Goal: Obtain resource: Download file/media

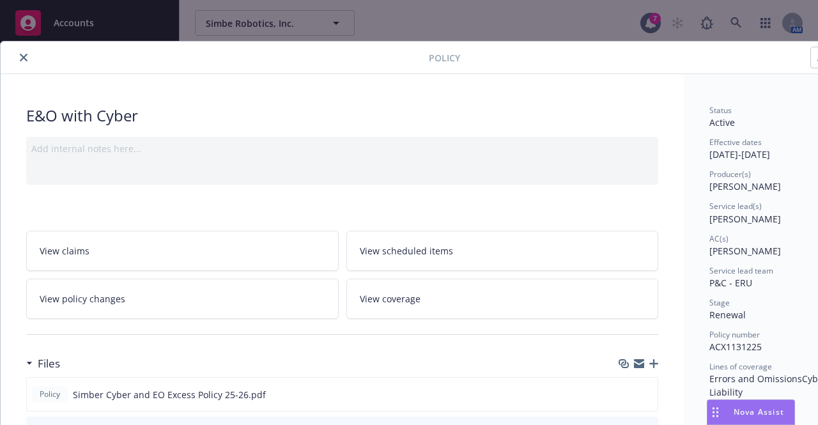
click at [19, 55] on button "close" at bounding box center [23, 57] width 15 height 15
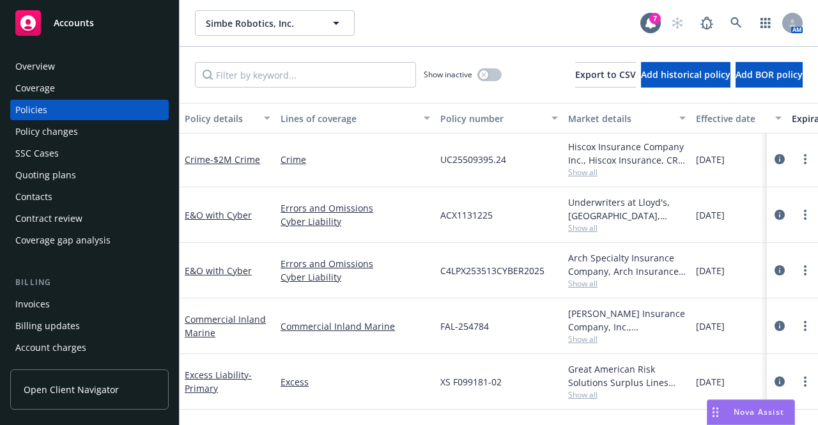
click at [68, 20] on span "Accounts" at bounding box center [74, 23] width 40 height 10
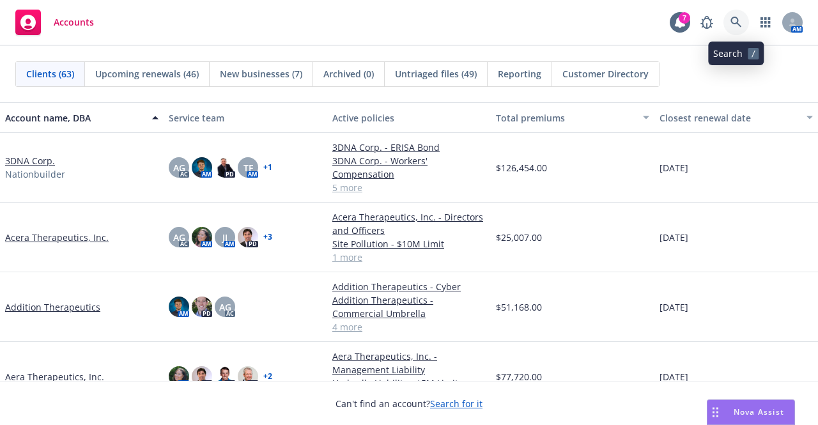
click at [737, 17] on icon at bounding box center [736, 22] width 11 height 11
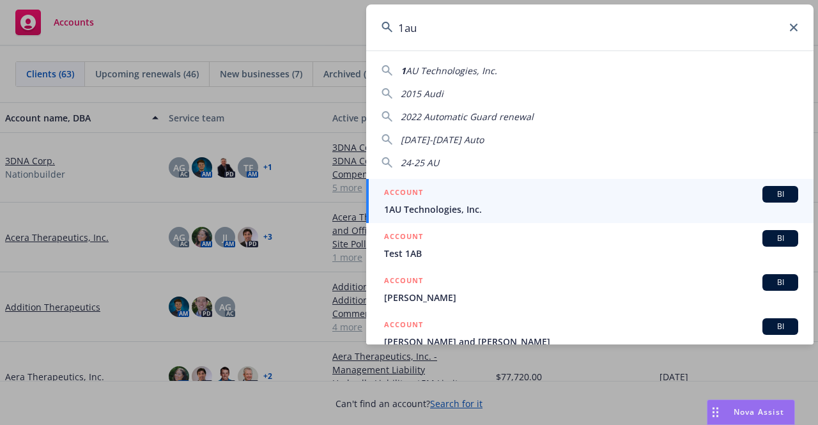
type input "1au"
click at [581, 199] on div "ACCOUNT BI" at bounding box center [591, 194] width 414 height 17
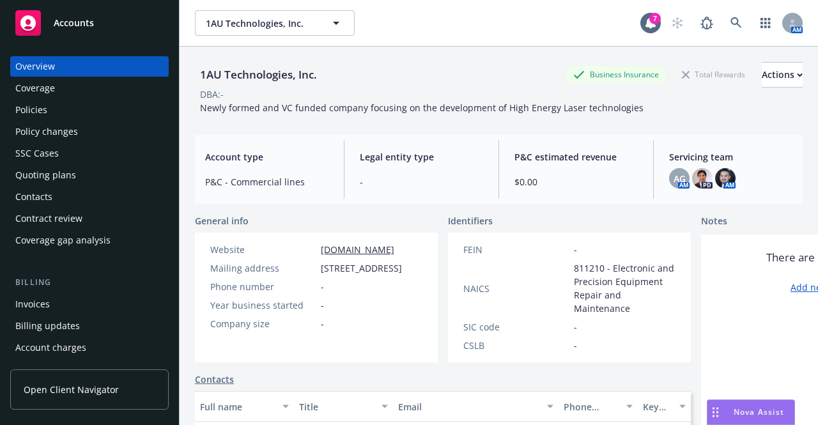
click at [101, 181] on div "Quoting plans" at bounding box center [89, 175] width 148 height 20
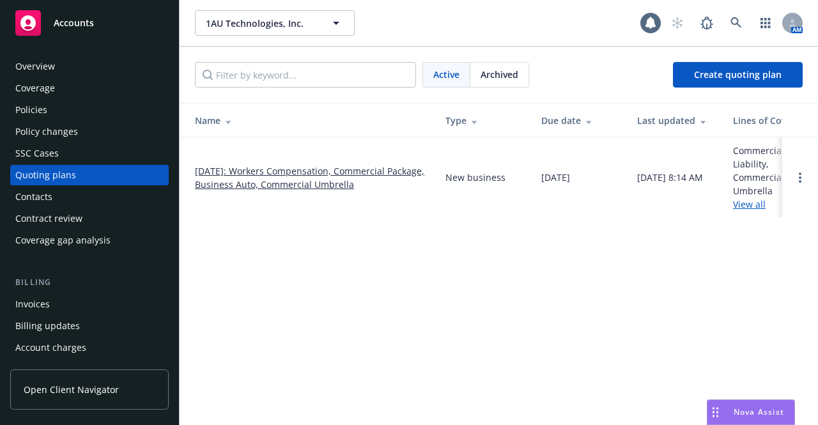
click at [338, 168] on link "08/15/2025: Workers Compensation, Commercial Package, Business Auto, Commercial…" at bounding box center [310, 177] width 230 height 27
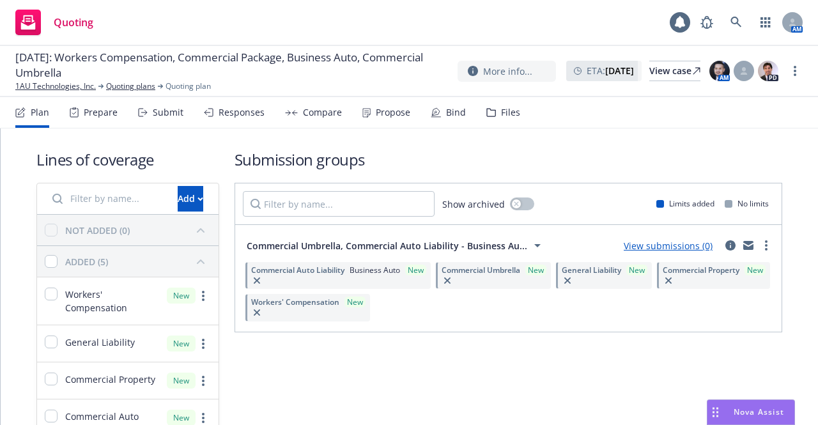
click at [504, 107] on div "Files" at bounding box center [510, 112] width 19 height 10
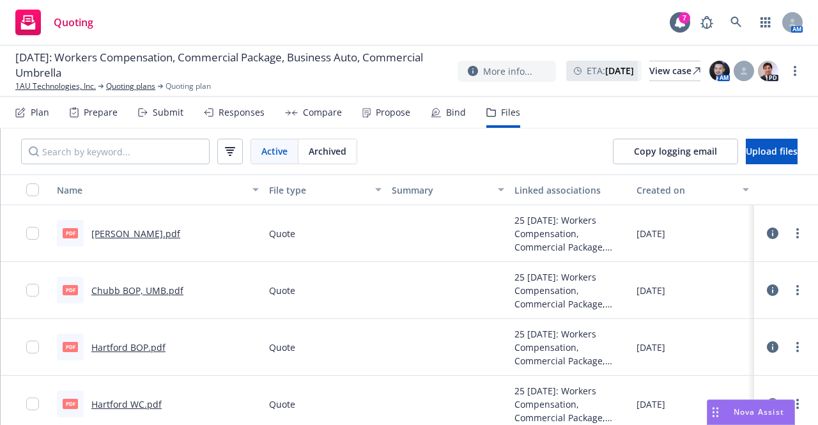
scroll to position [6, 0]
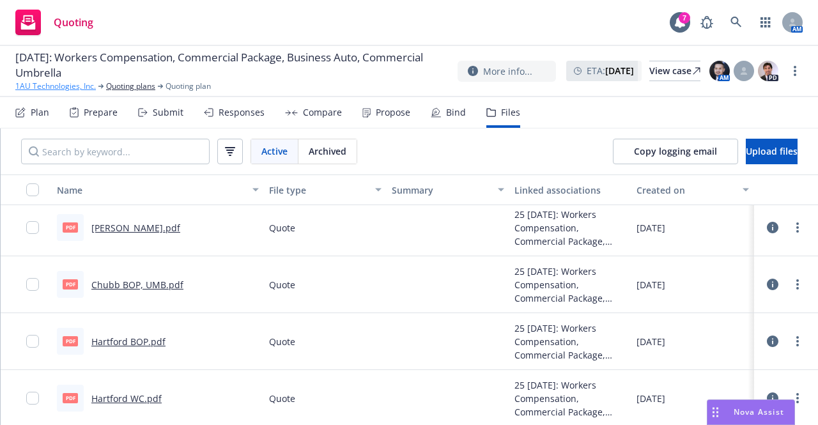
click at [47, 89] on link "1AU Technologies, Inc." at bounding box center [55, 87] width 81 height 12
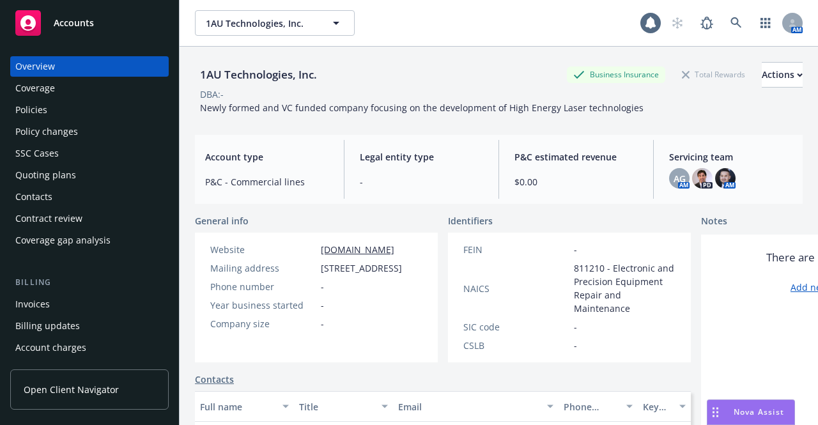
click at [56, 27] on span "Accounts" at bounding box center [74, 23] width 40 height 10
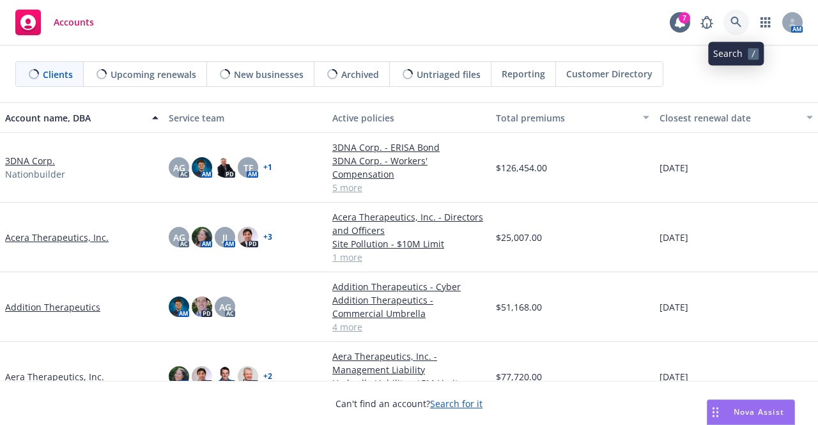
click at [738, 22] on icon at bounding box center [736, 22] width 11 height 11
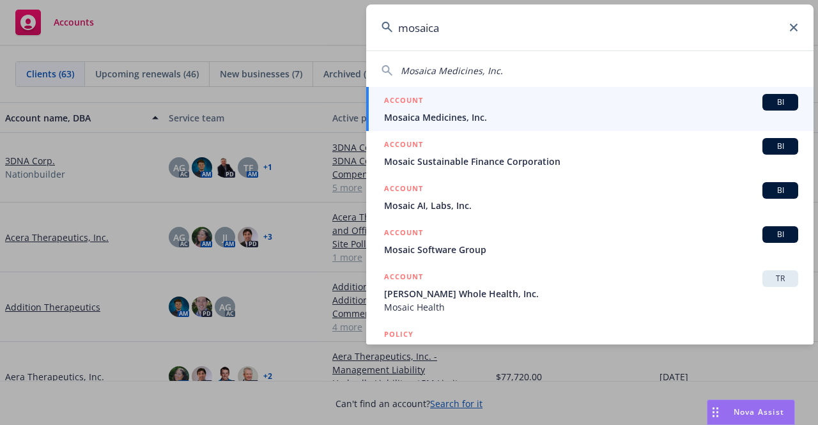
type input "mosaica"
click at [526, 105] on div "ACCOUNT BI" at bounding box center [591, 102] width 414 height 17
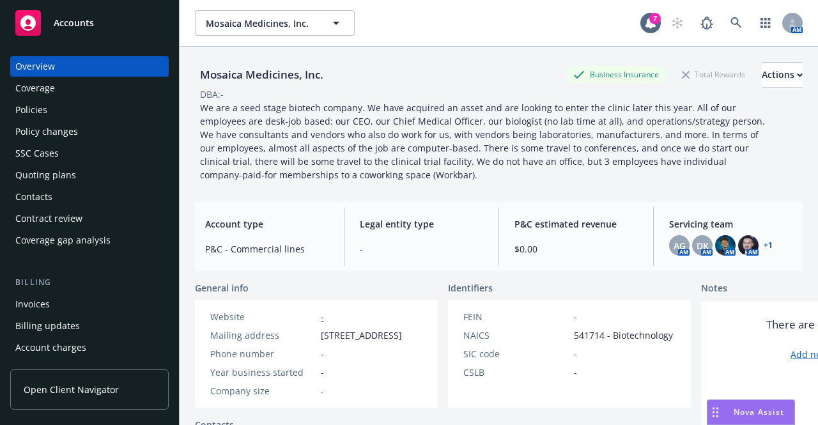
click at [113, 166] on div "Quoting plans" at bounding box center [89, 175] width 148 height 20
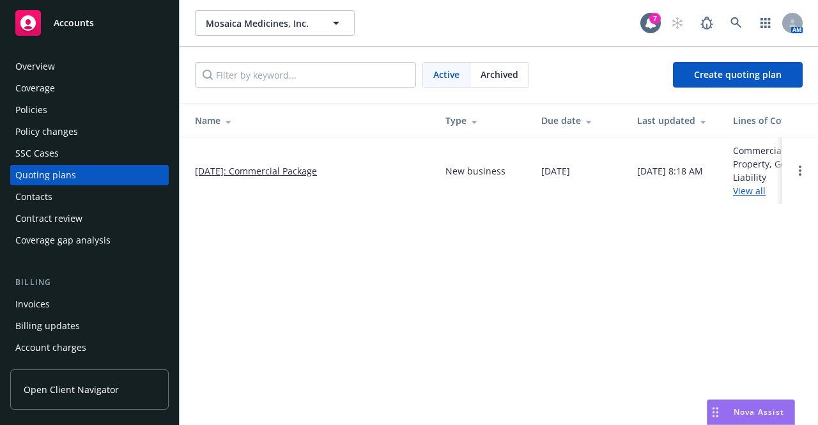
click at [253, 167] on link "08/15/2025: Commercial Package" at bounding box center [256, 170] width 122 height 13
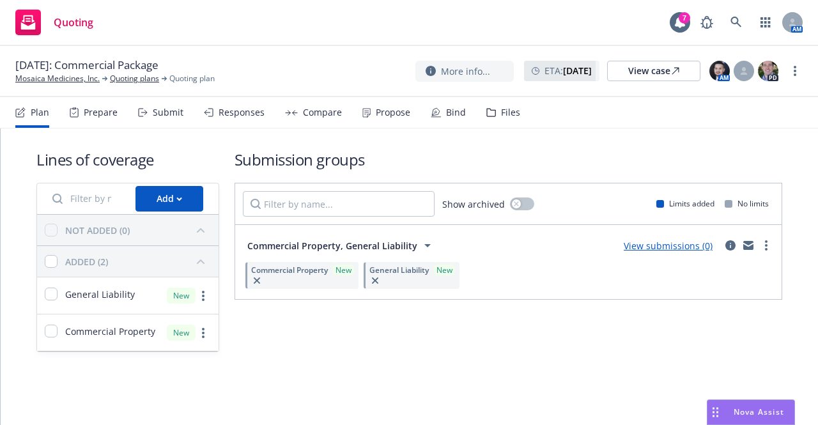
click at [487, 118] on div "Files" at bounding box center [504, 112] width 34 height 31
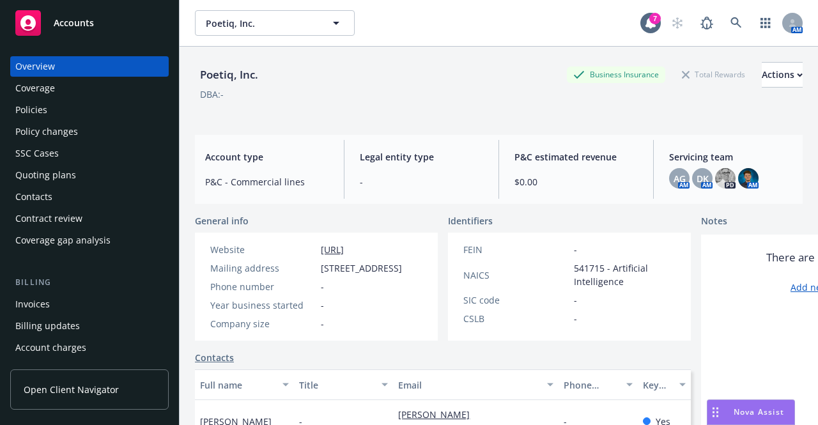
click at [76, 33] on div "Accounts" at bounding box center [89, 23] width 148 height 26
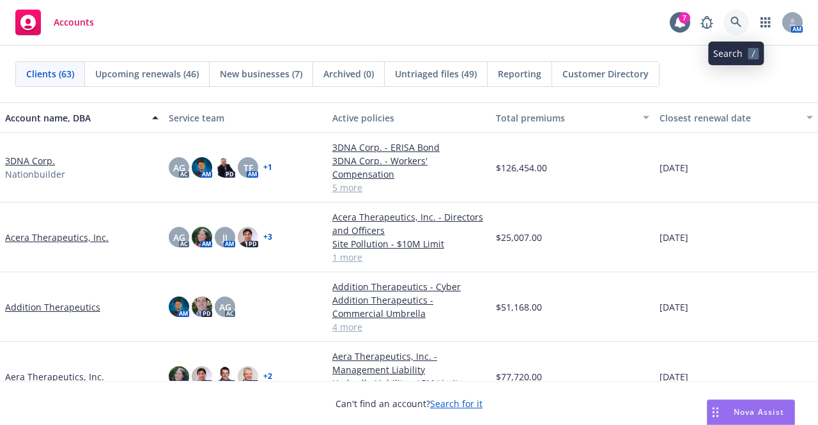
click at [744, 16] on link at bounding box center [737, 23] width 26 height 26
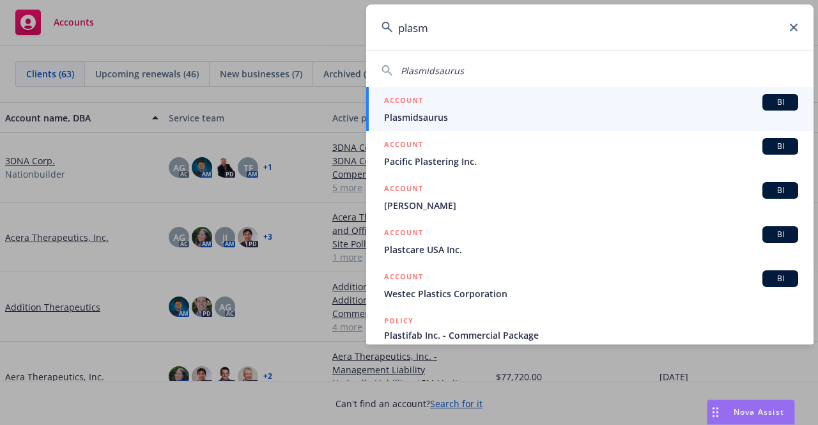
type input "plasm"
click at [623, 105] on div "ACCOUNT BI" at bounding box center [591, 102] width 414 height 17
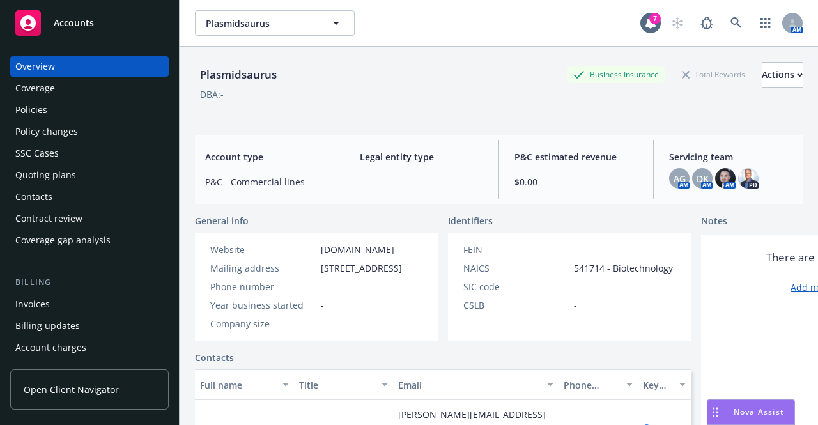
click at [97, 105] on div "Policies" at bounding box center [89, 110] width 148 height 20
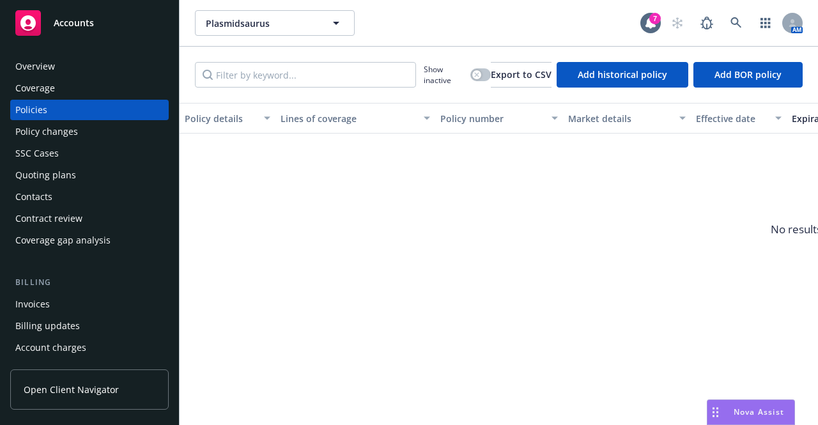
click at [102, 233] on div "Coverage gap analysis" at bounding box center [62, 240] width 95 height 20
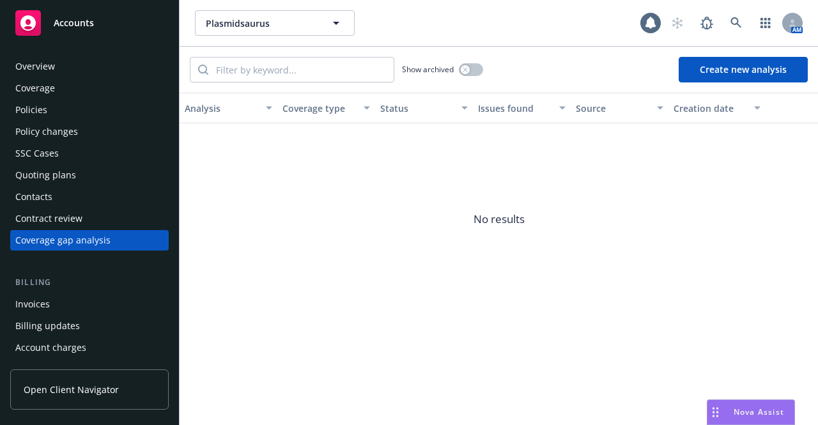
scroll to position [7, 0]
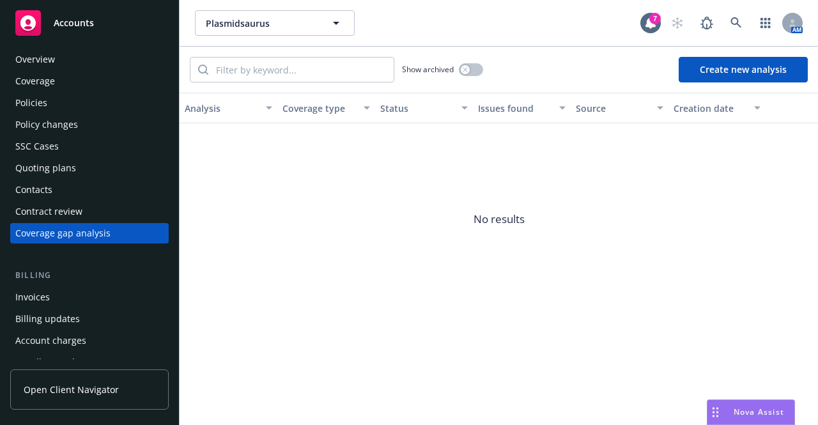
click at [96, 159] on div "Quoting plans" at bounding box center [89, 168] width 148 height 20
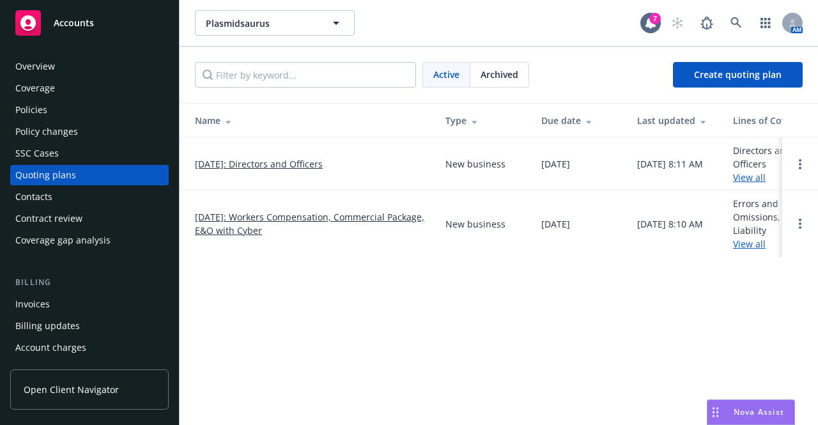
click at [266, 216] on link "09/12/2025: Workers Compensation, Commercial Package, E&O with Cyber" at bounding box center [310, 223] width 230 height 27
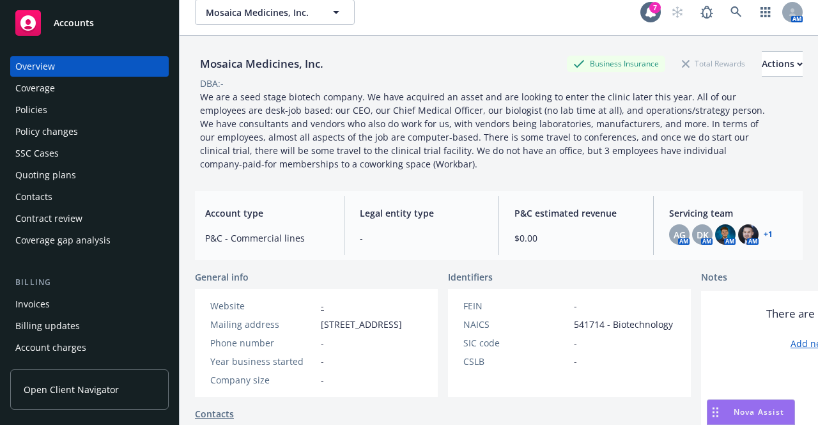
scroll to position [12, 0]
click at [129, 183] on div "Quoting plans" at bounding box center [89, 175] width 148 height 20
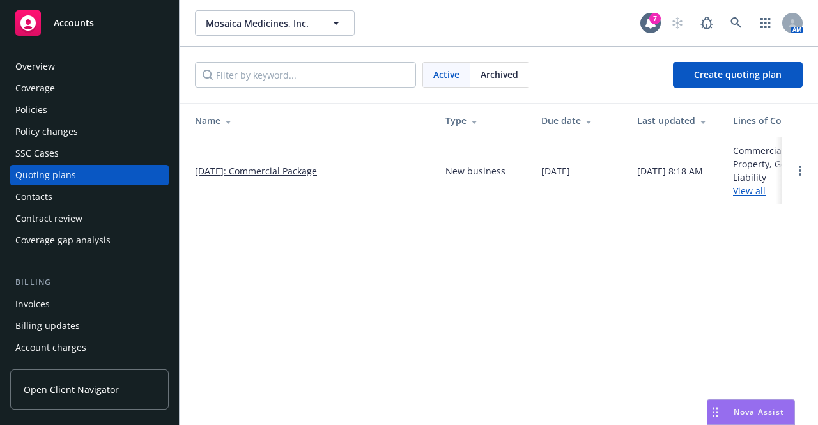
click at [254, 171] on link "[DATE]: Commercial Package" at bounding box center [256, 170] width 122 height 13
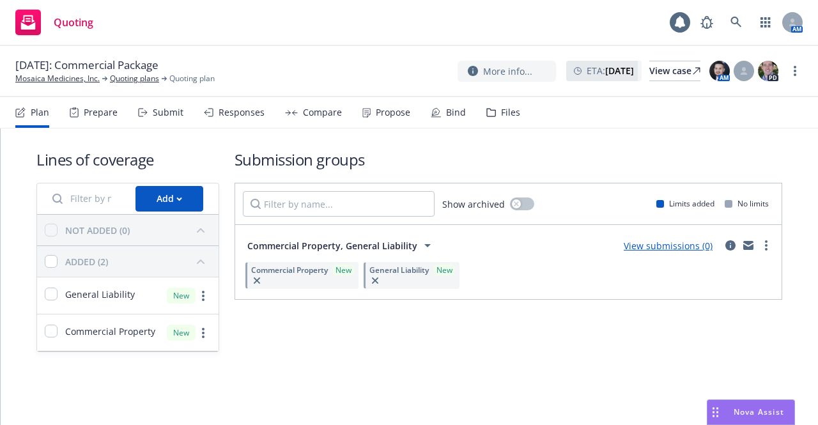
click at [501, 110] on div "Files" at bounding box center [510, 112] width 19 height 10
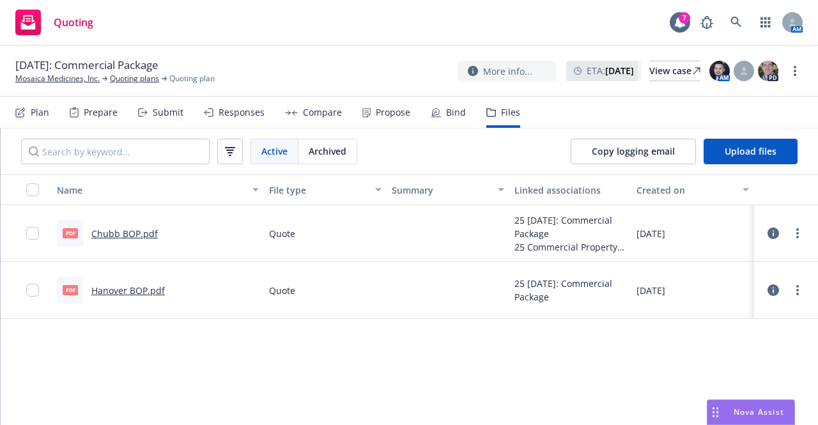
click at [125, 235] on link "Chubb BOP.pdf" at bounding box center [124, 234] width 66 height 12
